Goal: Task Accomplishment & Management: Manage account settings

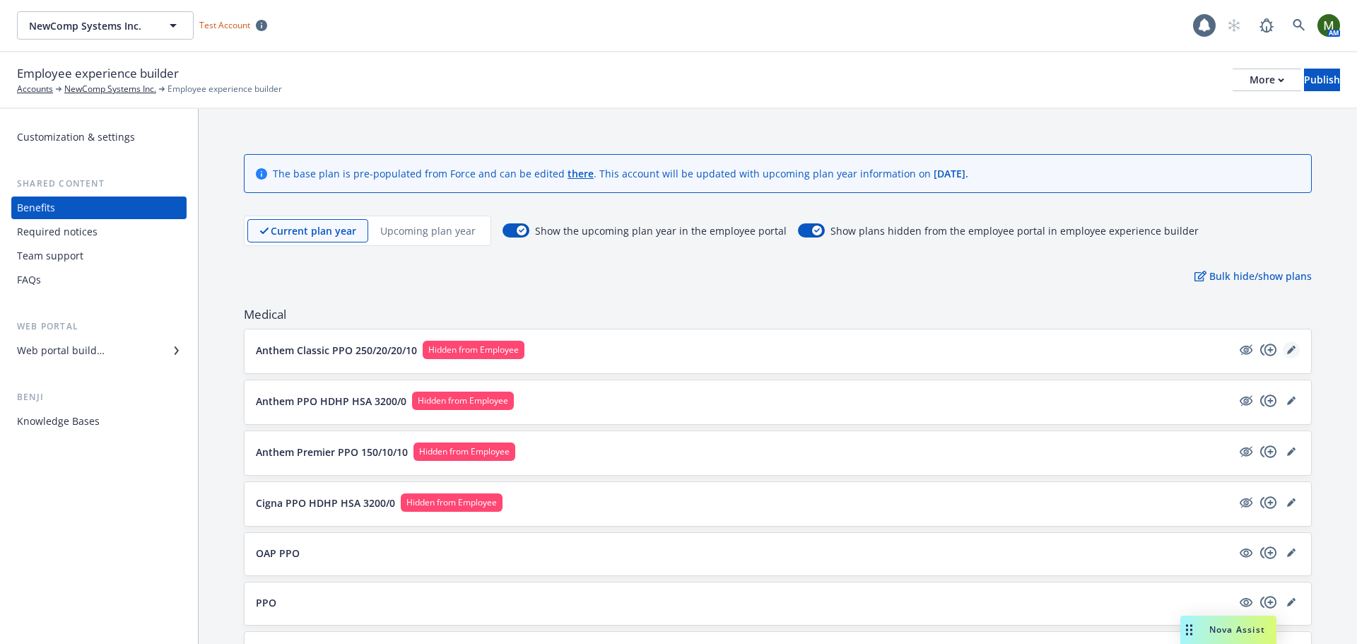
click at [1287, 351] on icon "editPencil" at bounding box center [1290, 350] width 7 height 7
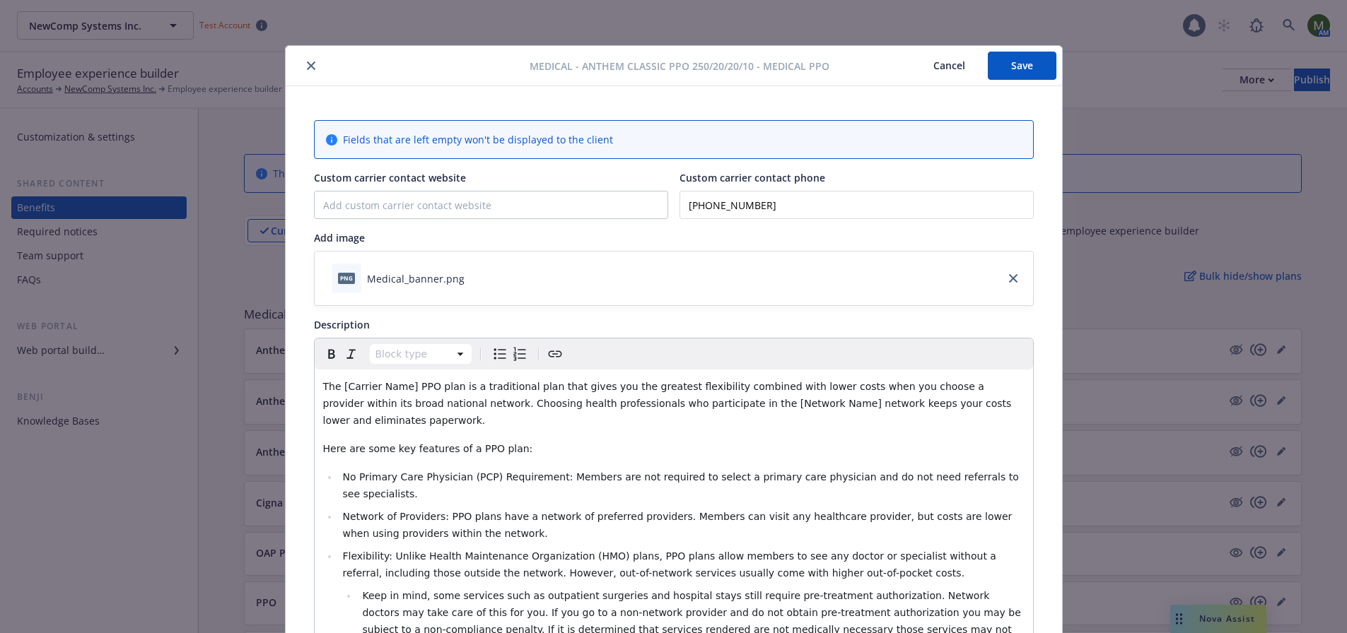
click at [307, 66] on icon "close" at bounding box center [311, 65] width 8 height 8
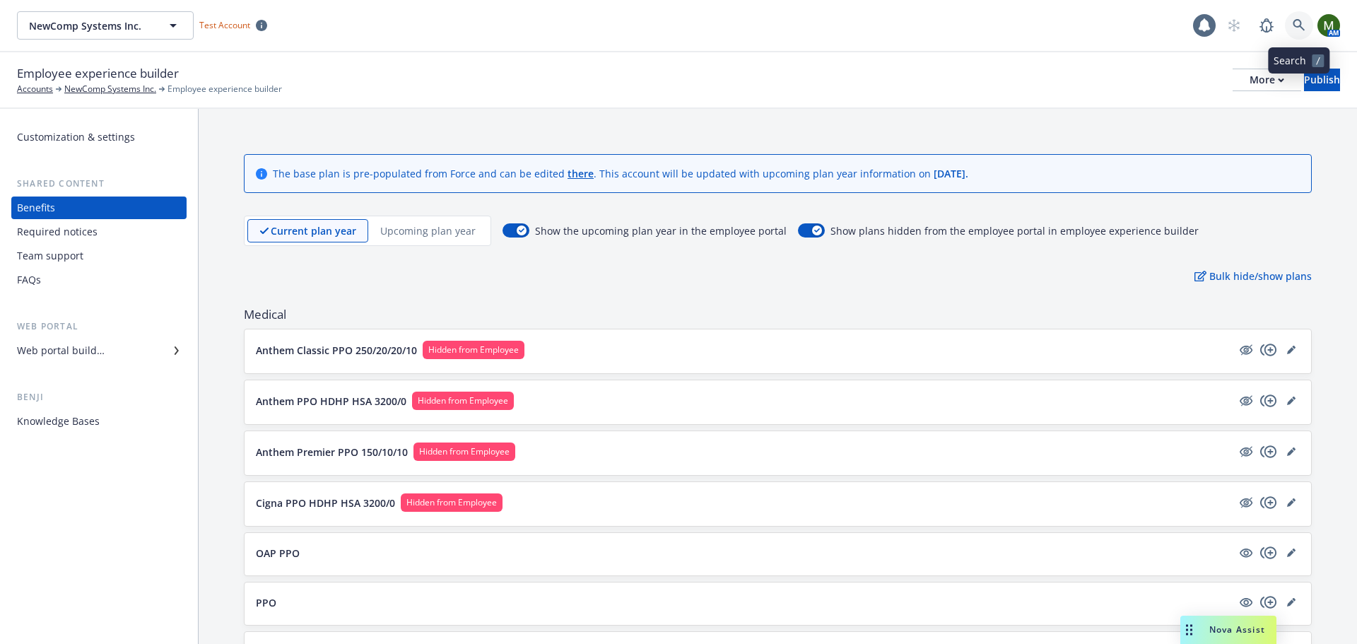
click at [1300, 25] on icon at bounding box center [1299, 25] width 12 height 12
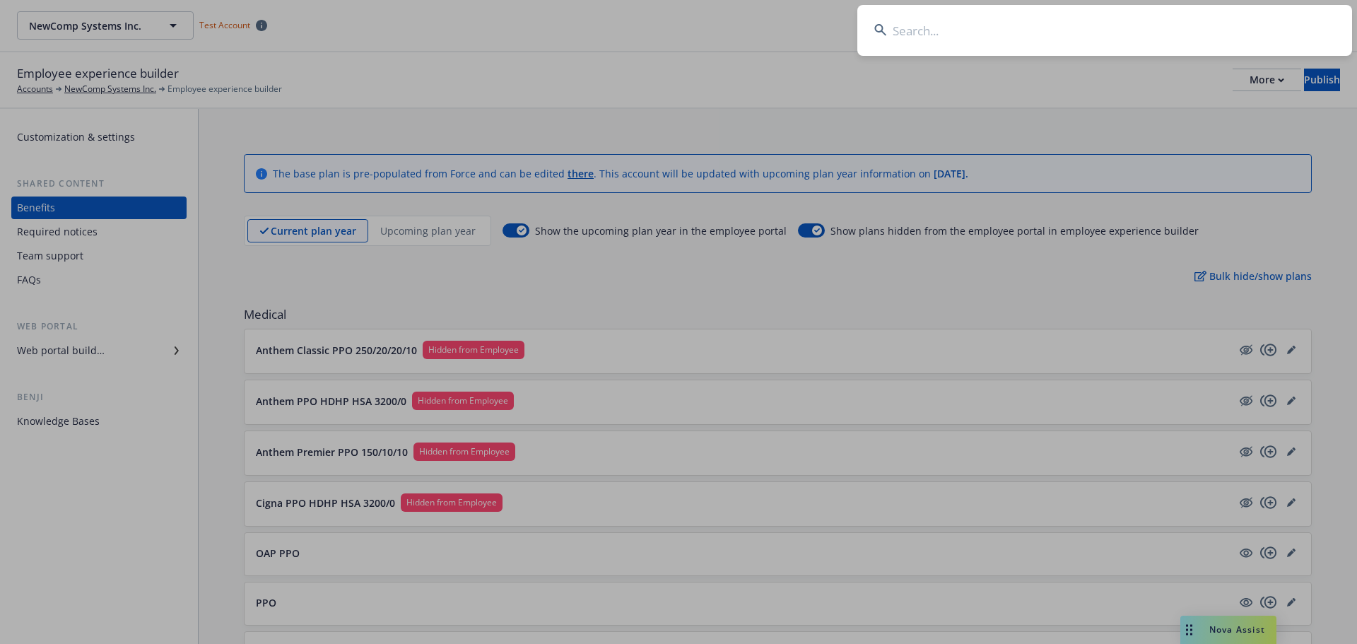
click at [1292, 25] on input at bounding box center [1104, 30] width 495 height 51
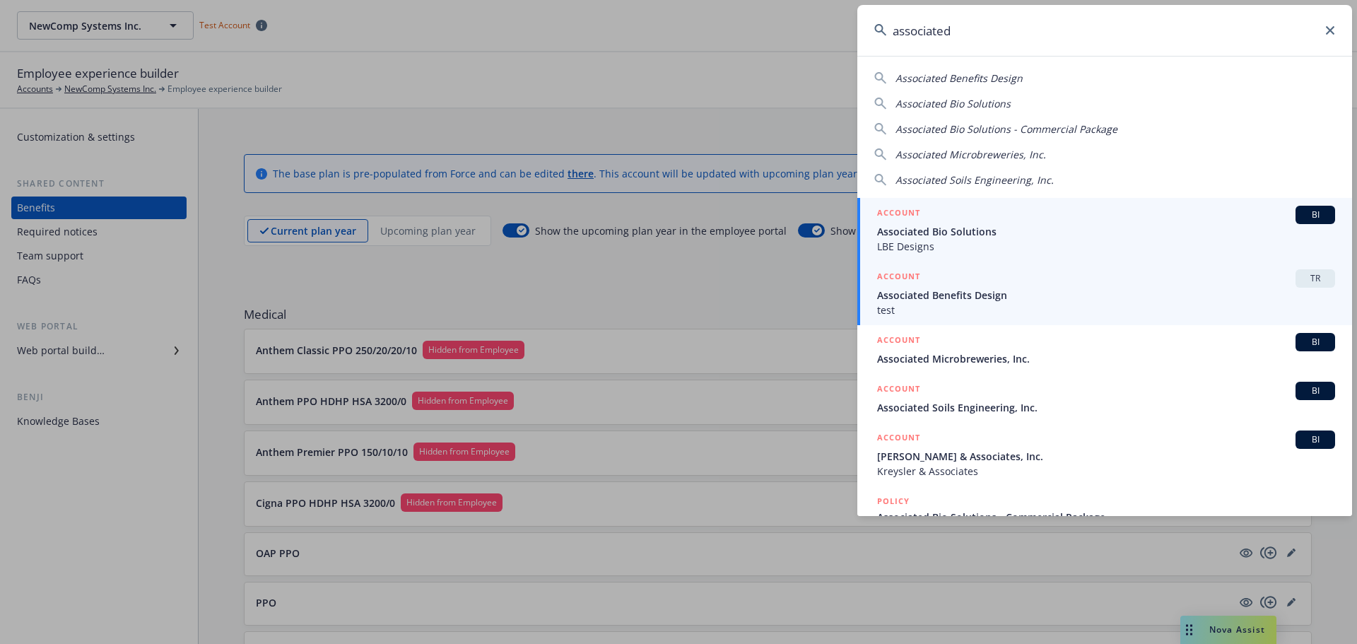
type input "associated"
click at [992, 288] on span "Associated Benefits Design" at bounding box center [1106, 295] width 458 height 15
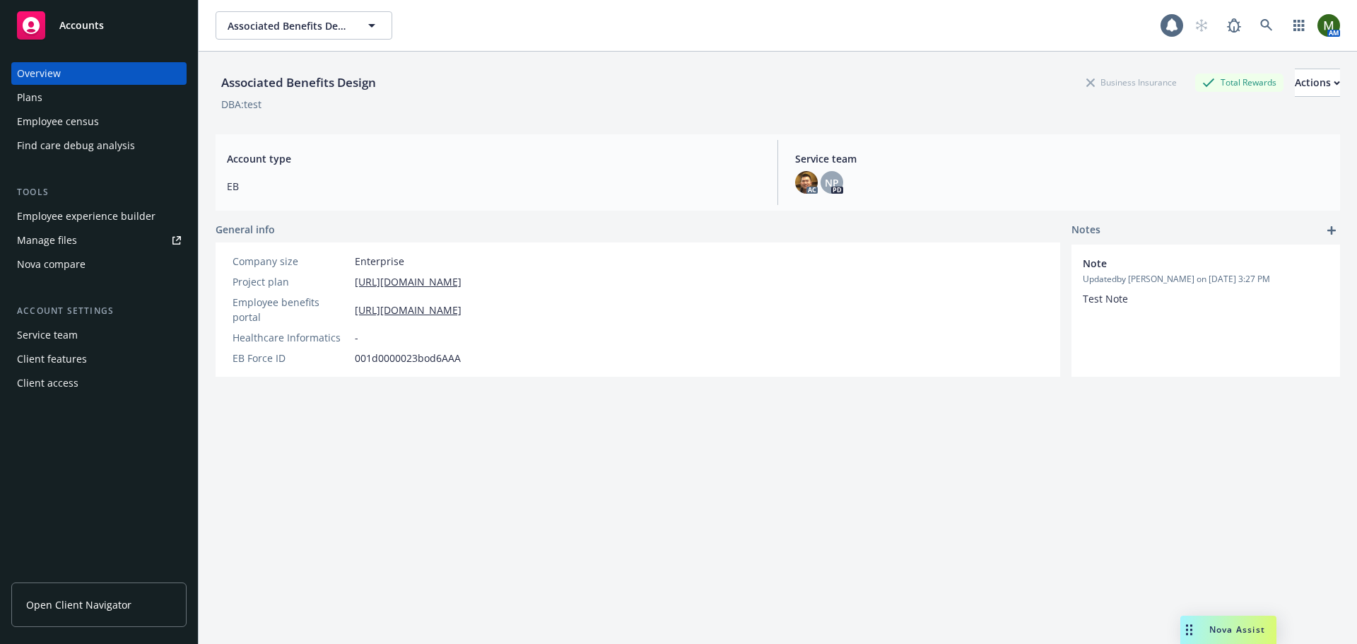
click at [111, 217] on div "Employee experience builder" at bounding box center [86, 216] width 139 height 23
click at [109, 91] on div "Plans" at bounding box center [99, 97] width 164 height 23
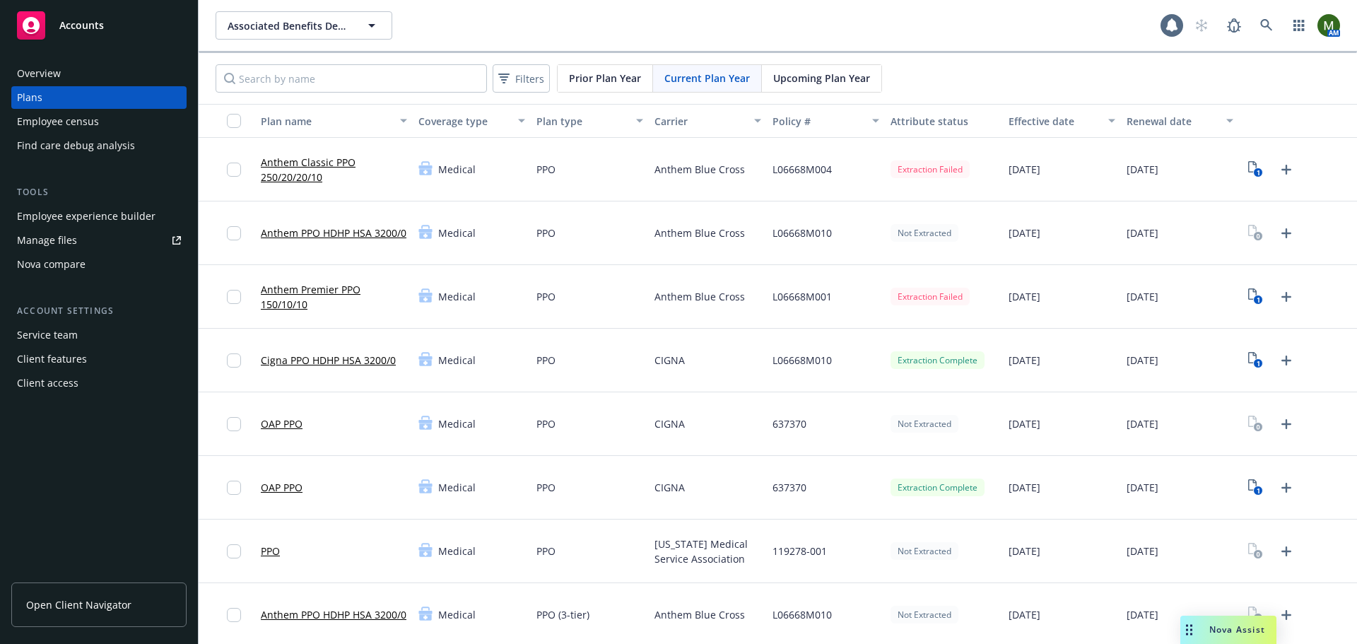
click at [1245, 161] on div "1" at bounding box center [1272, 169] width 54 height 23
click at [1245, 164] on link "1" at bounding box center [1256, 169] width 23 height 23
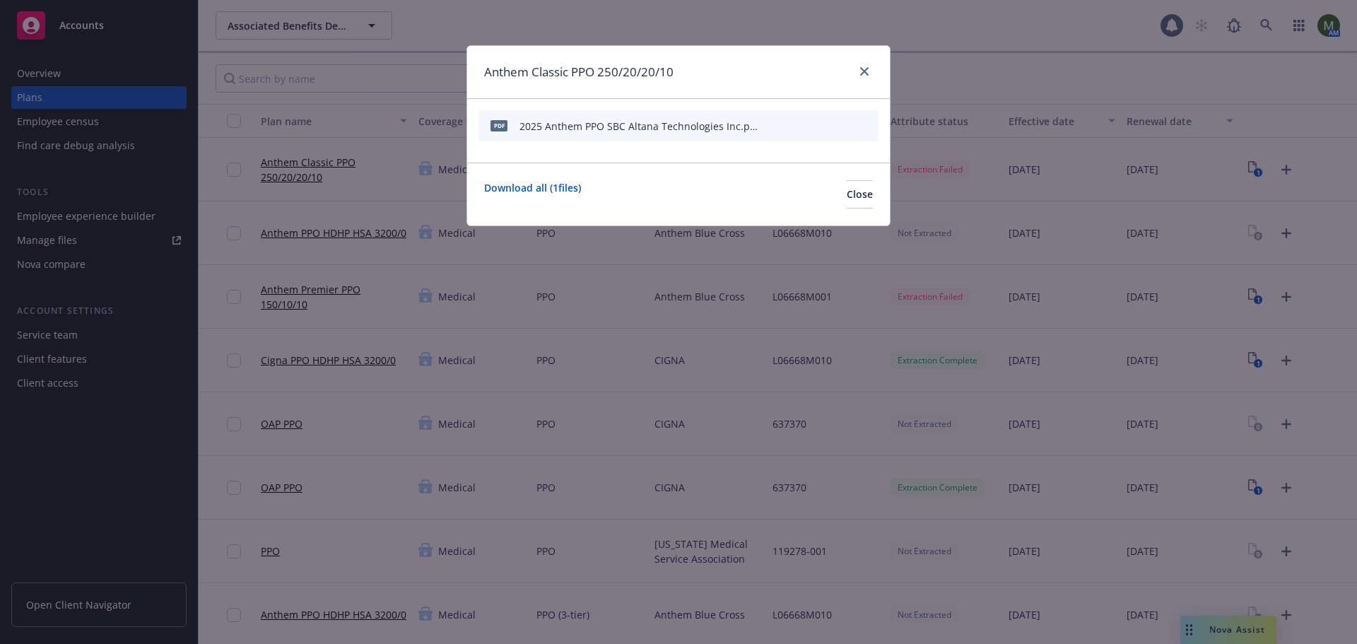
click at [772, 125] on icon "button" at bounding box center [769, 126] width 7 height 7
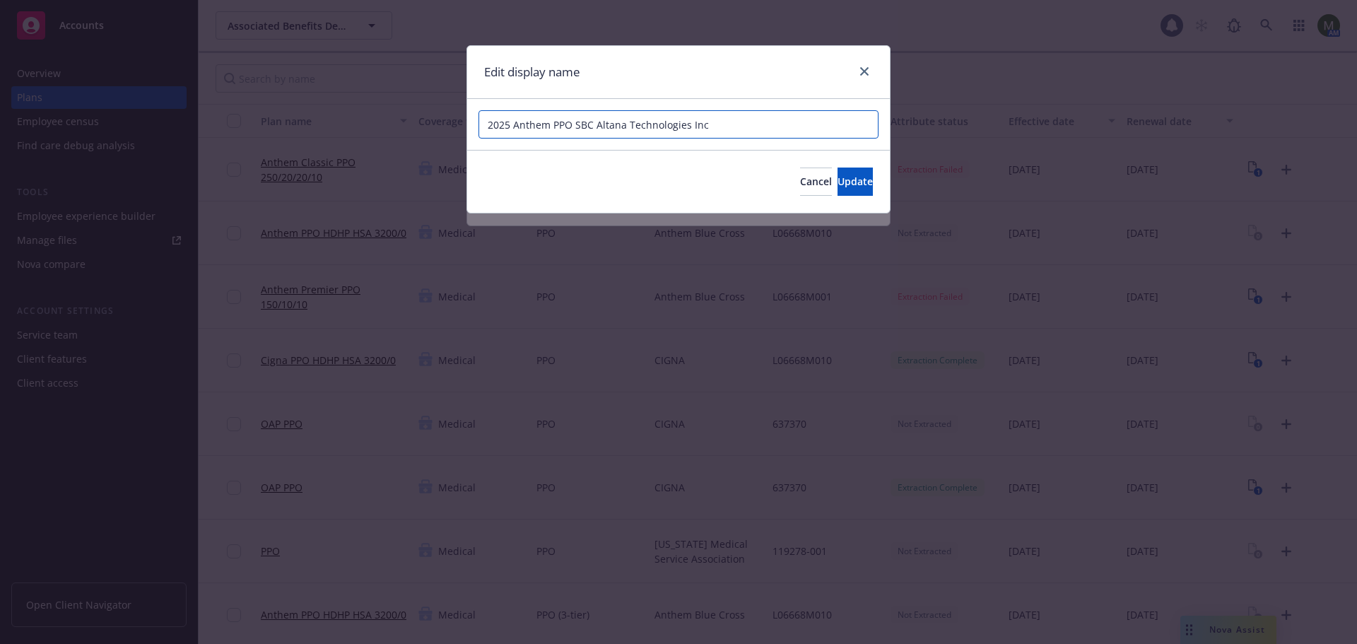
click at [741, 124] on input "2025 Anthem PPO SBC Altana Technologies Inc" at bounding box center [679, 124] width 400 height 28
type input "2025 Anthem PPO SBC Altana Technologies Inc test"
click at [838, 182] on span "Update" at bounding box center [855, 181] width 35 height 13
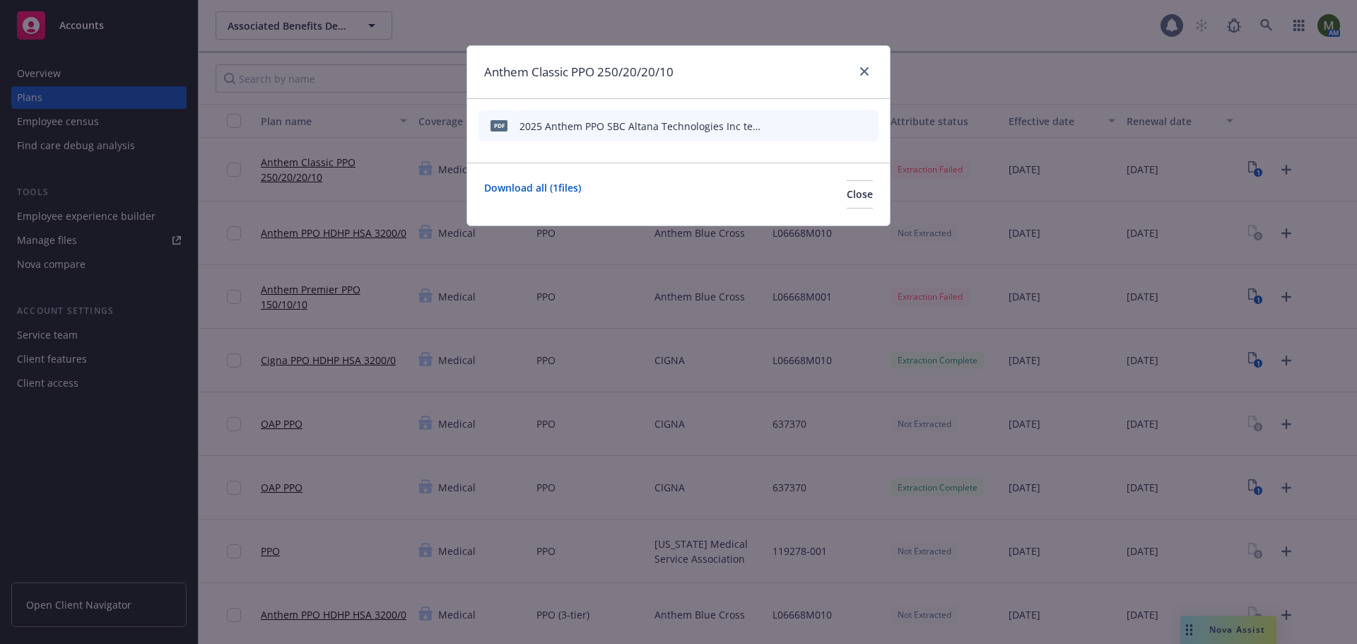
click at [881, 76] on div "Anthem Classic PPO 250/20/20/10" at bounding box center [678, 72] width 423 height 53
click at [872, 69] on link "close" at bounding box center [864, 71] width 17 height 17
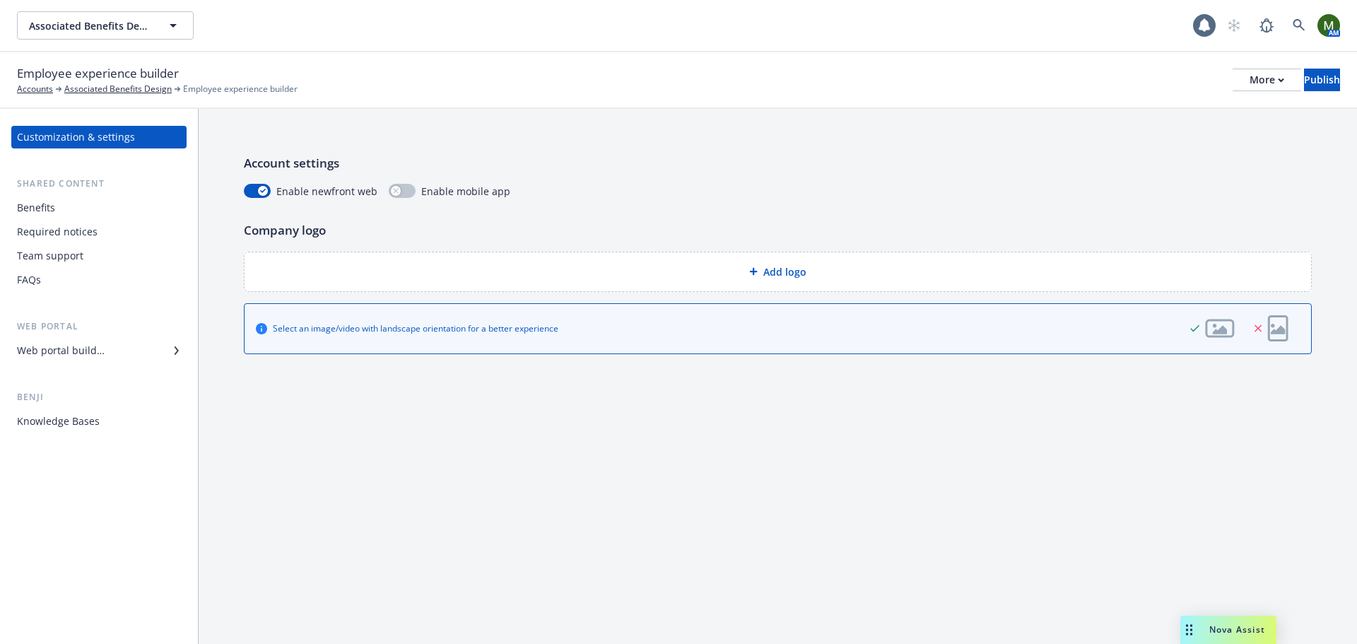
click at [75, 202] on div "Benefits" at bounding box center [99, 207] width 164 height 23
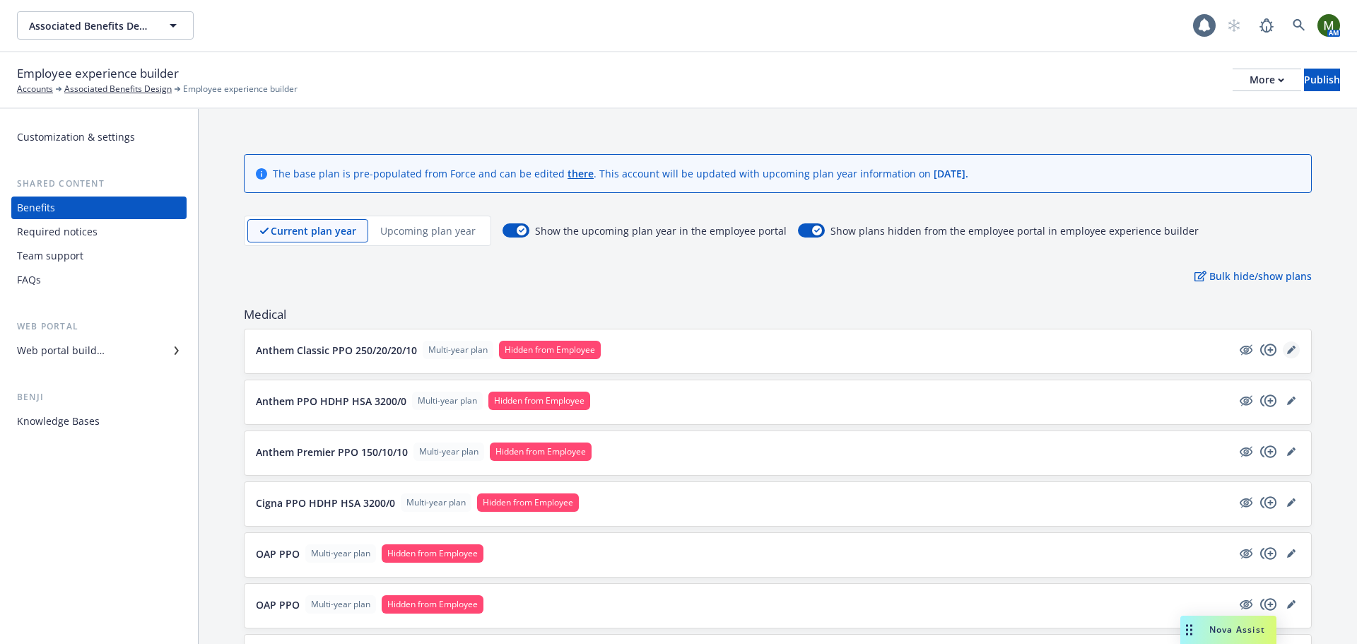
click at [1287, 351] on icon "editPencil" at bounding box center [1290, 350] width 7 height 7
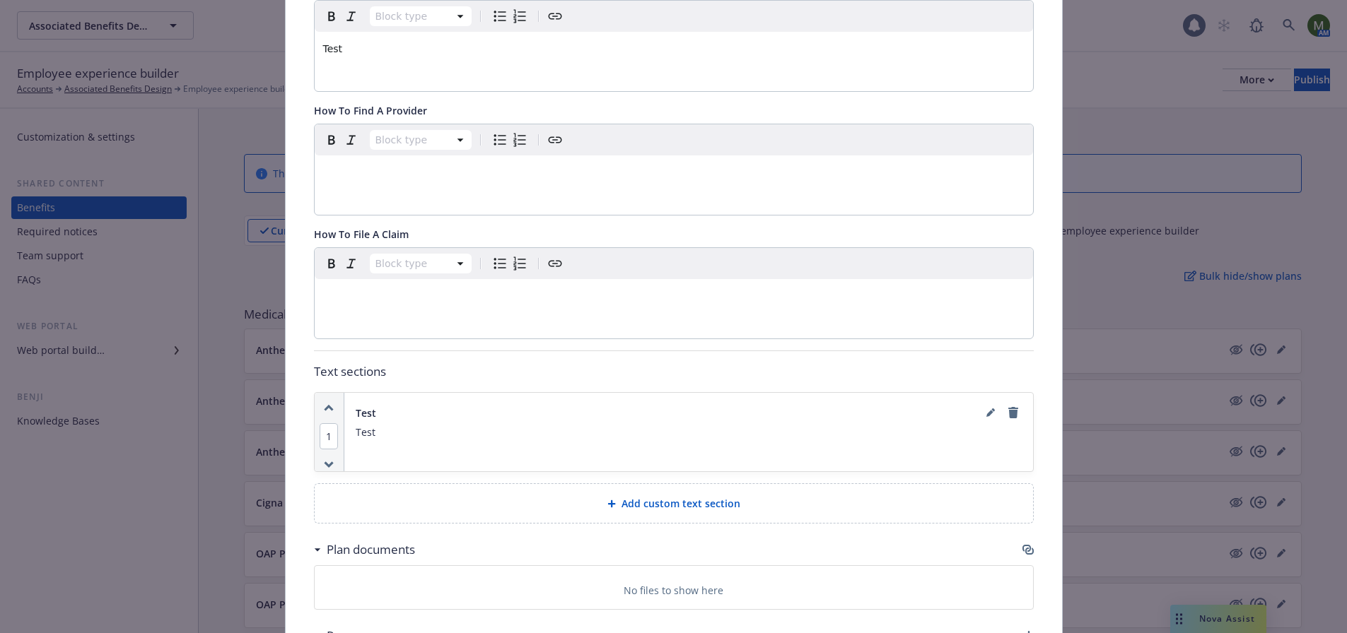
scroll to position [467, 0]
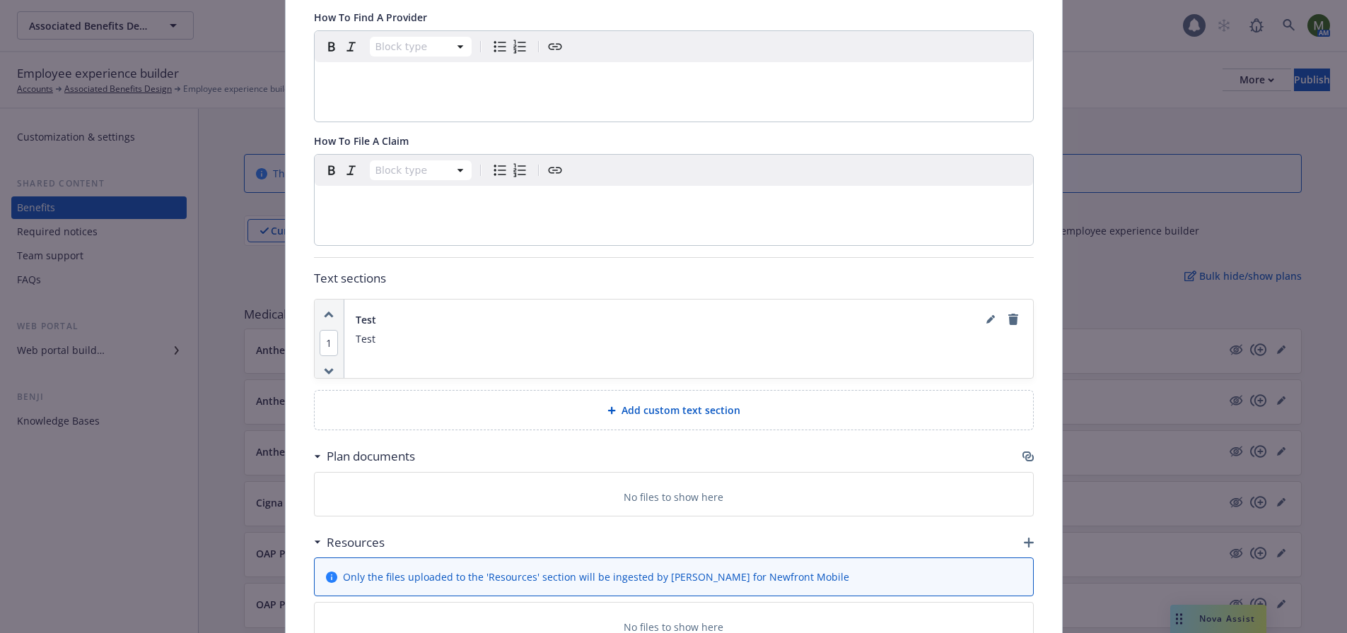
click at [1022, 454] on icon "button" at bounding box center [1026, 455] width 8 height 7
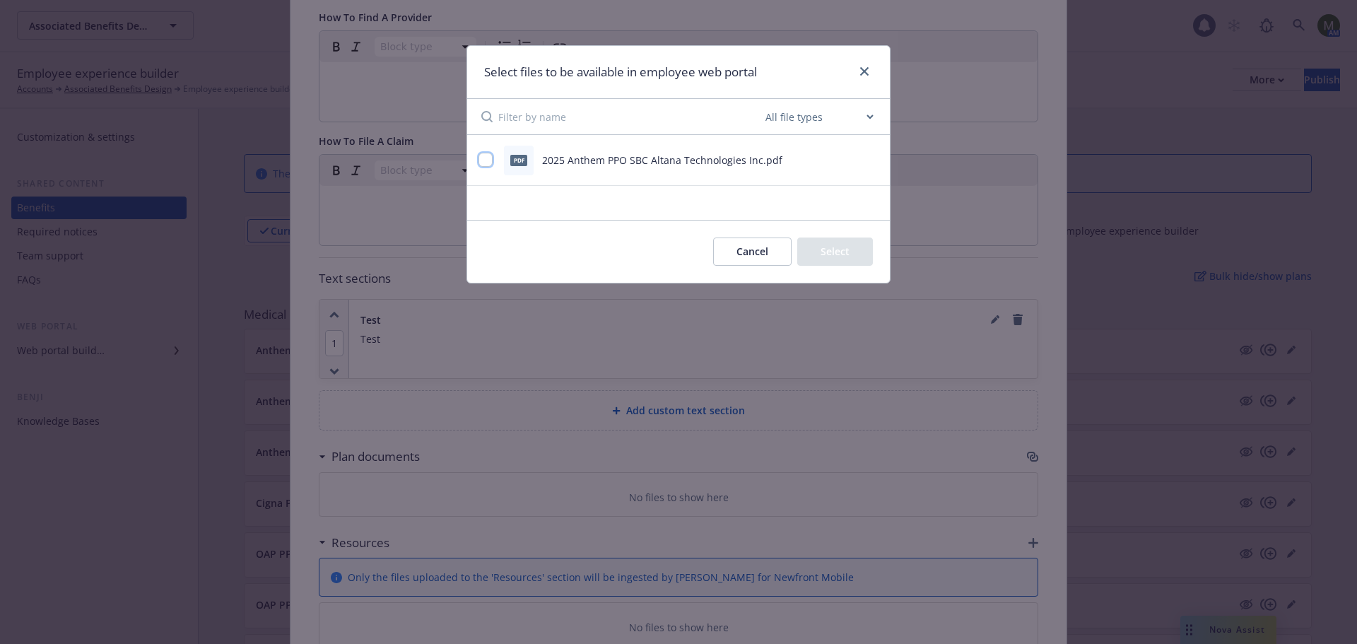
click at [484, 160] on input "checkbox" at bounding box center [486, 160] width 14 height 14
checkbox input "true"
click at [818, 243] on button "Select 1 file" at bounding box center [822, 251] width 102 height 28
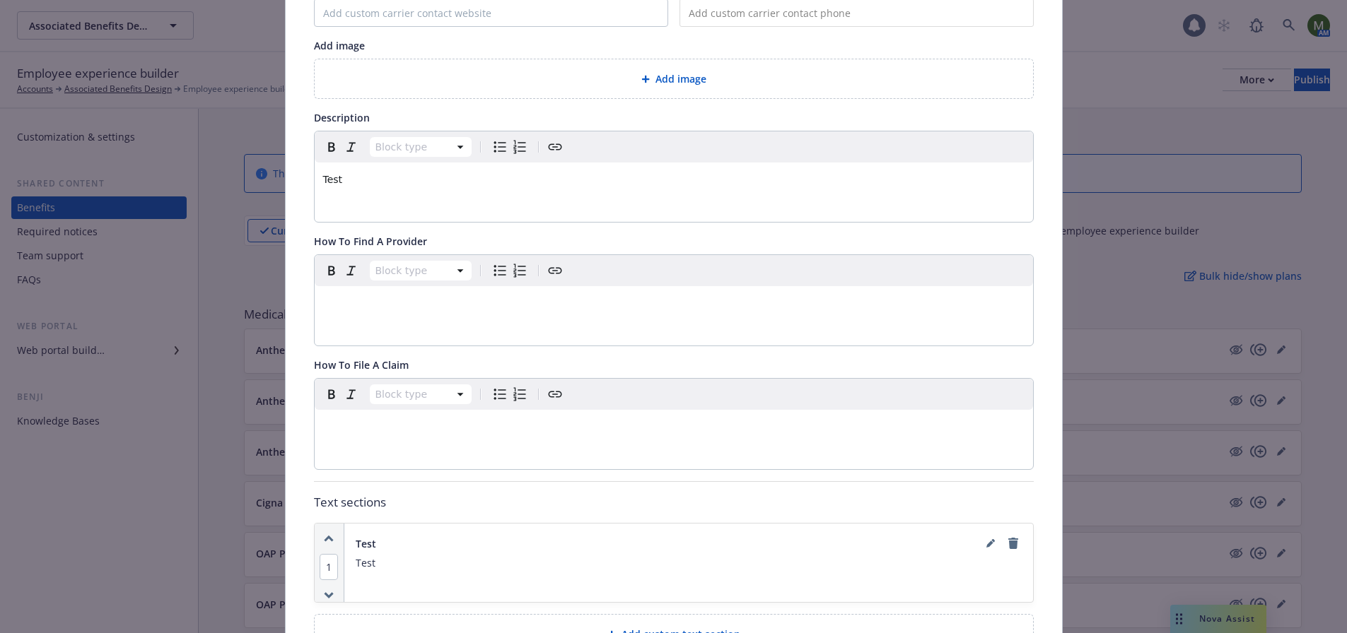
scroll to position [0, 0]
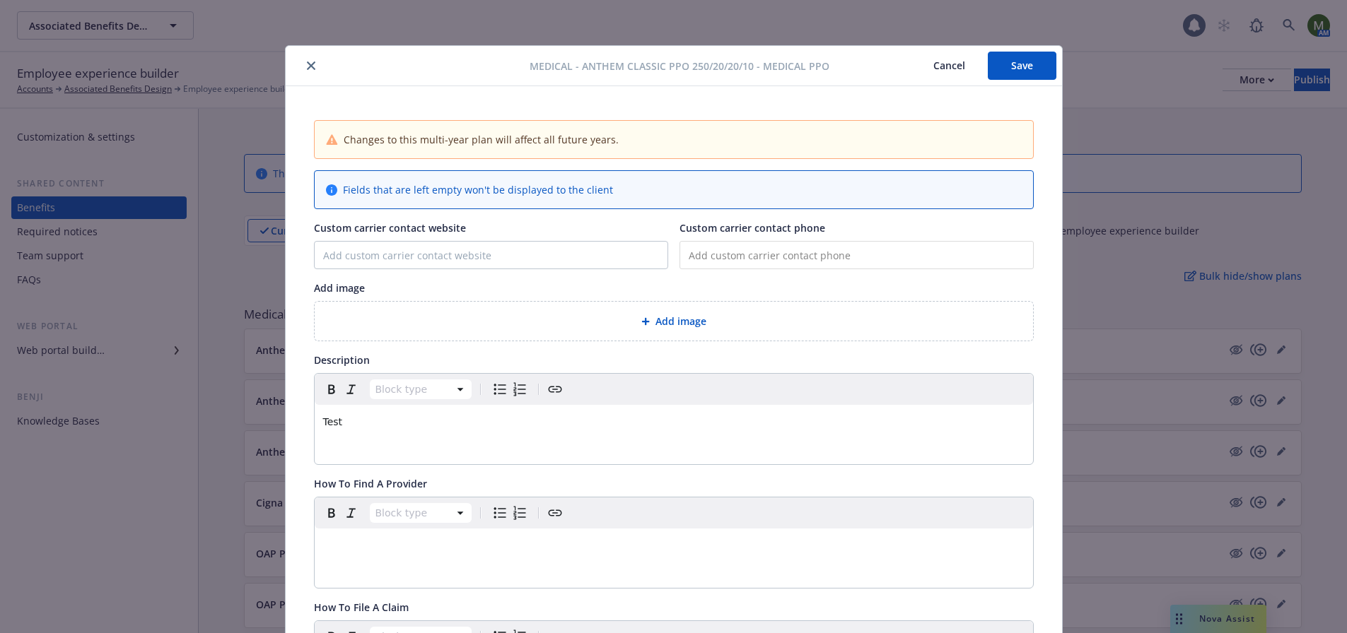
click at [1006, 69] on button "Save" at bounding box center [1021, 66] width 69 height 28
click at [308, 72] on button "close" at bounding box center [311, 65] width 17 height 17
